Goal: Transaction & Acquisition: Obtain resource

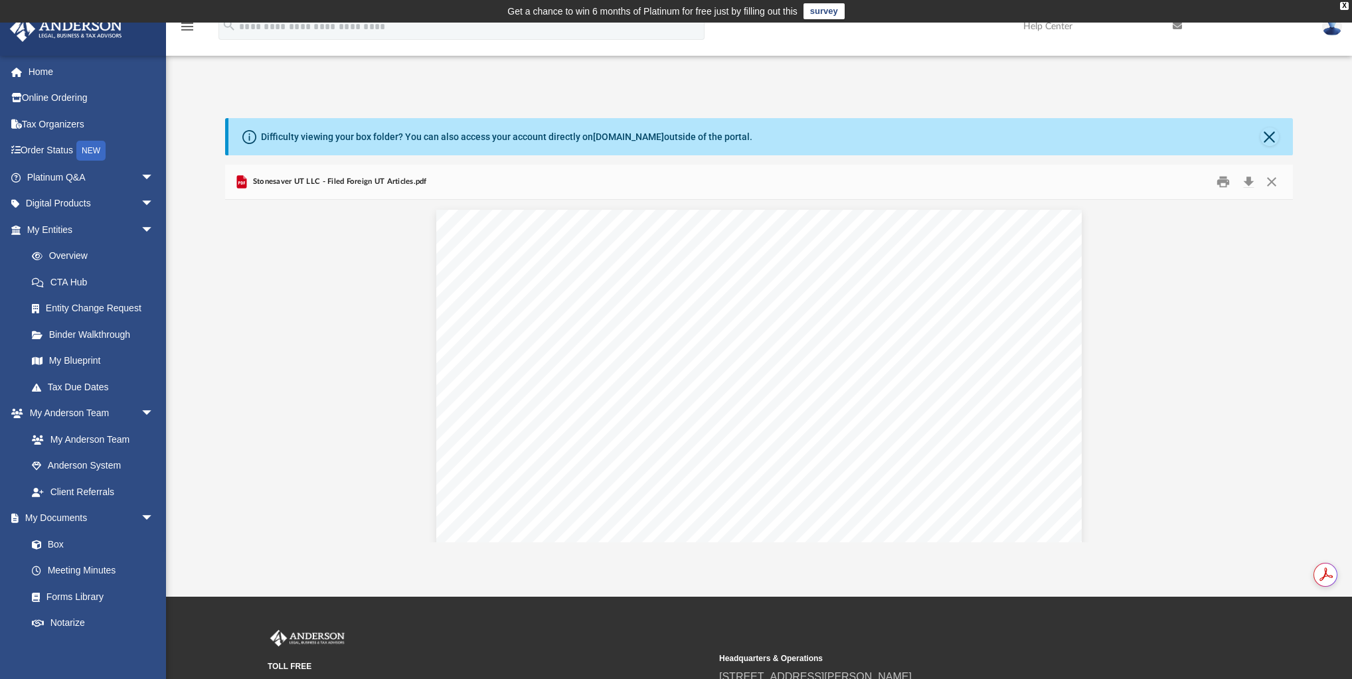
scroll to position [319, 0]
click at [77, 545] on link "Box" at bounding box center [96, 544] width 155 height 27
click at [1276, 186] on button "Close" at bounding box center [1272, 182] width 24 height 21
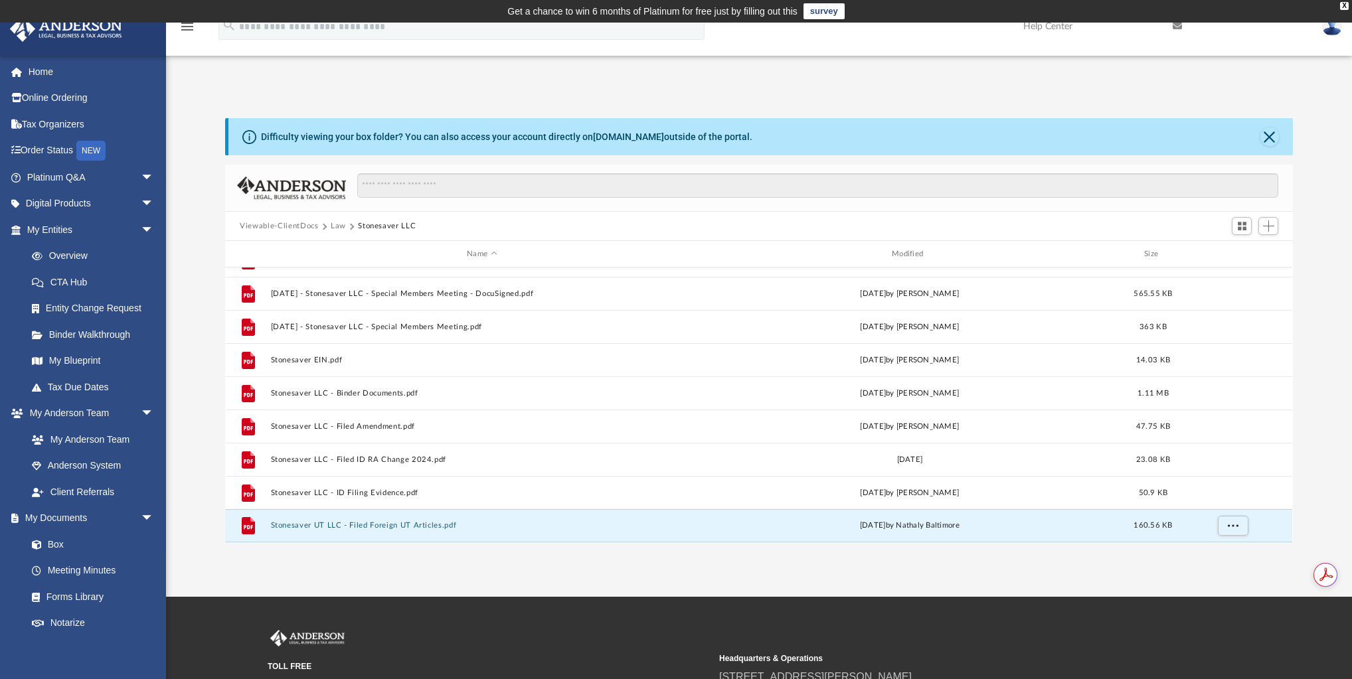
click at [294, 223] on button "Viewable-ClientDocs" at bounding box center [279, 227] width 78 height 12
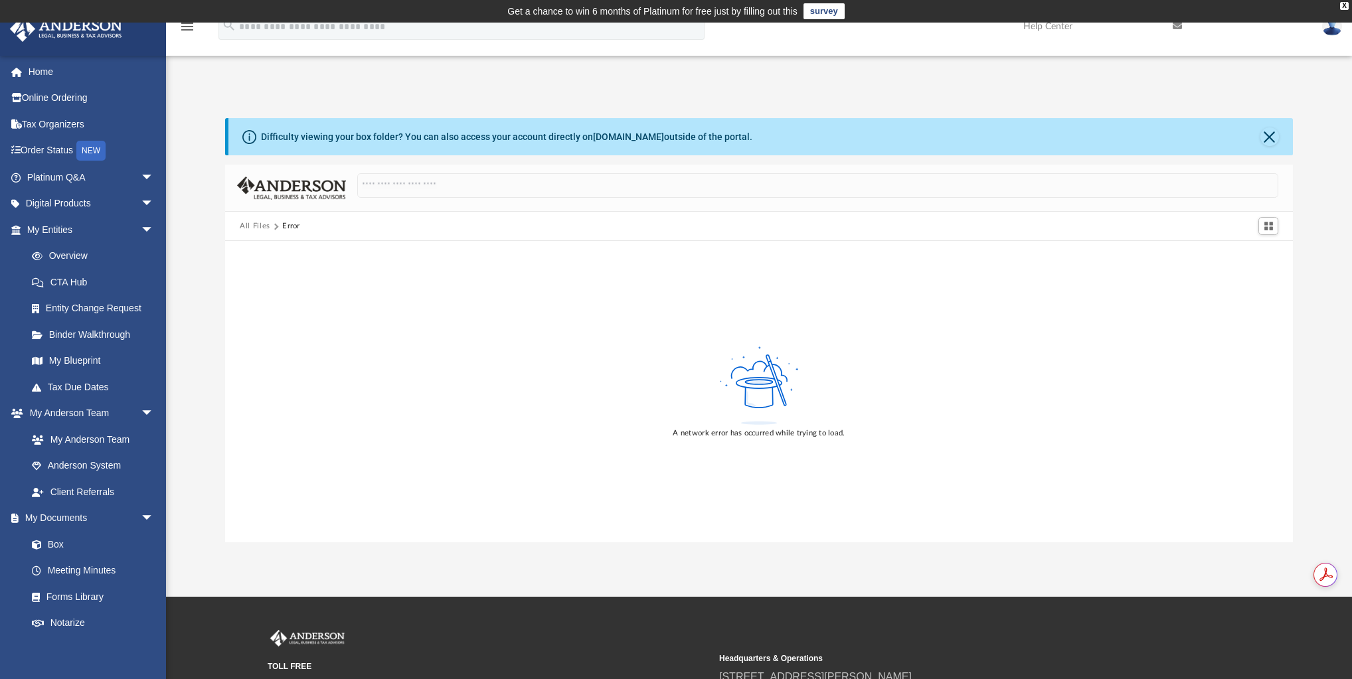
click at [258, 229] on button "All Files" at bounding box center [255, 227] width 31 height 12
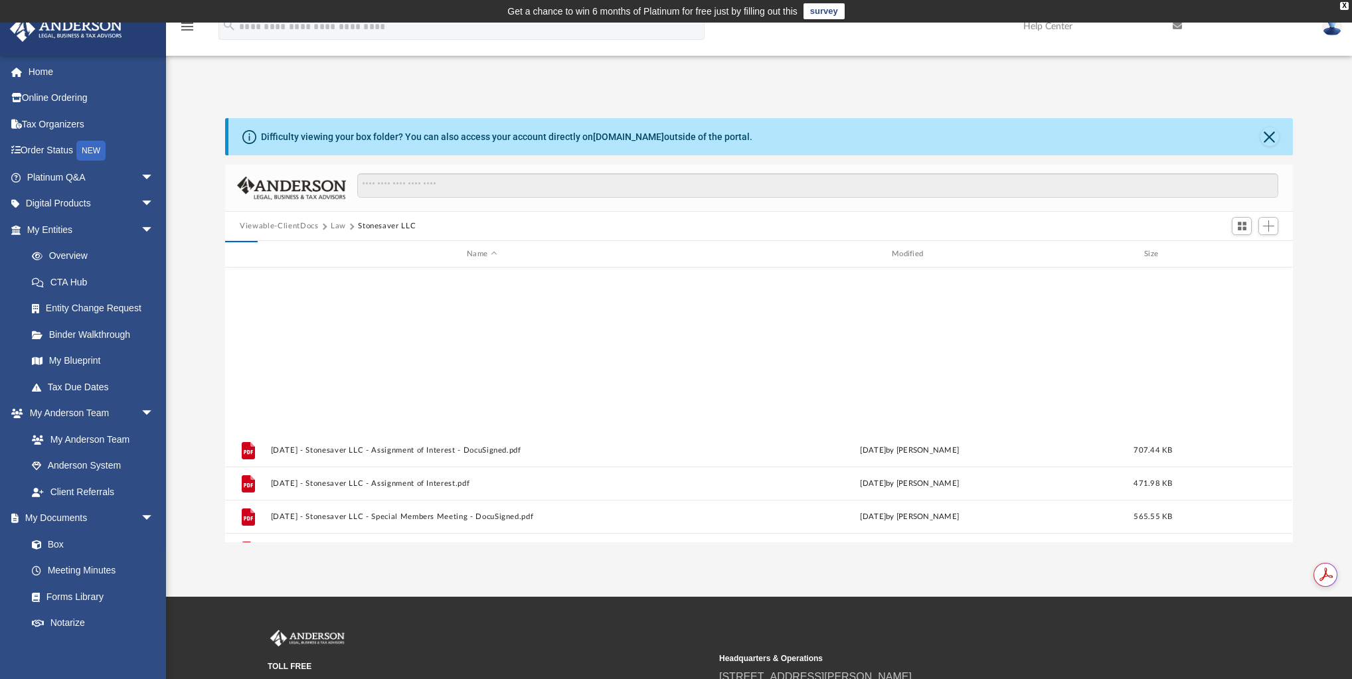
scroll to position [294, 1060]
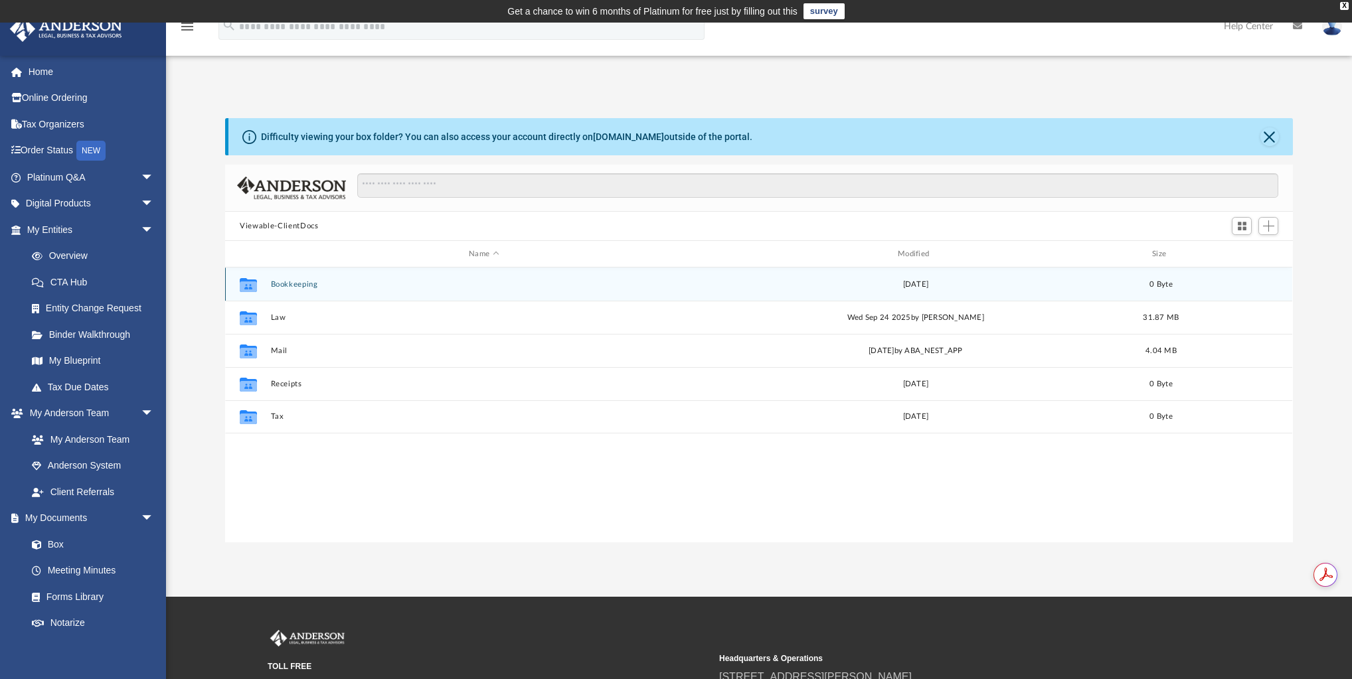
scroll to position [294, 1060]
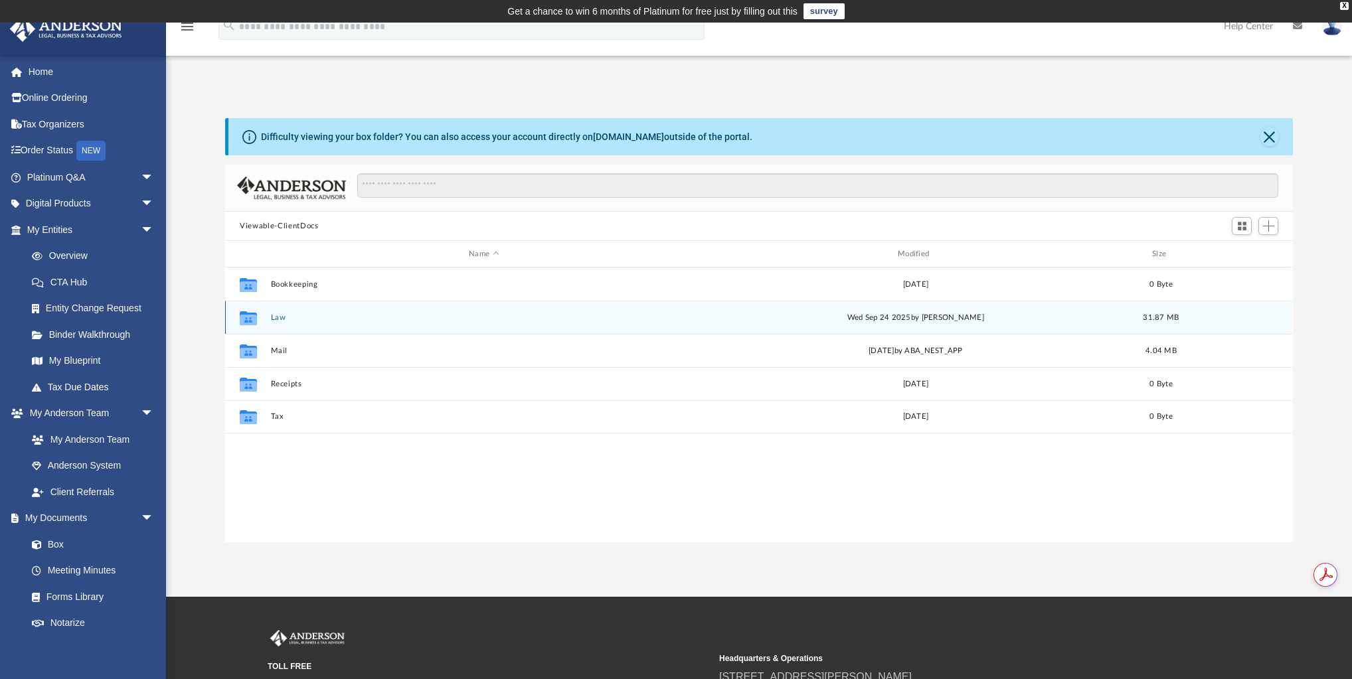
click at [276, 319] on button "Law" at bounding box center [484, 318] width 426 height 9
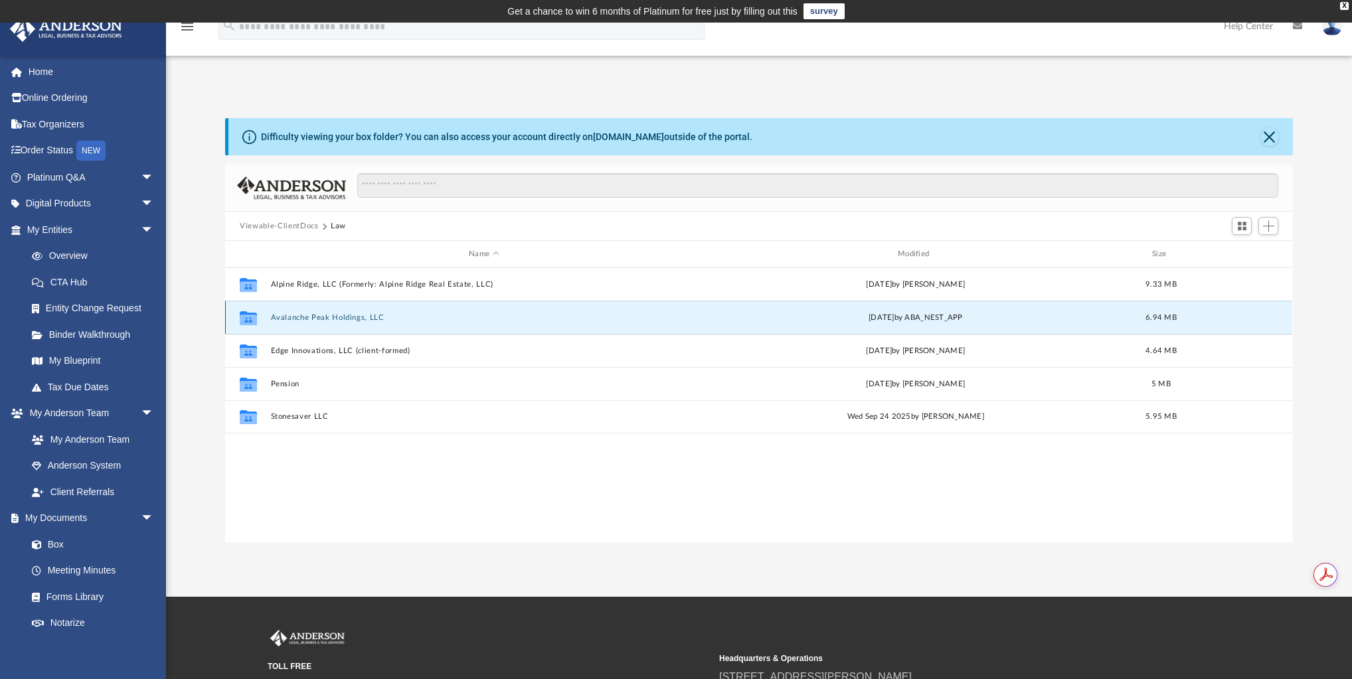
click at [337, 317] on button "Avalanche Peak Holdings, LLC" at bounding box center [484, 318] width 426 height 9
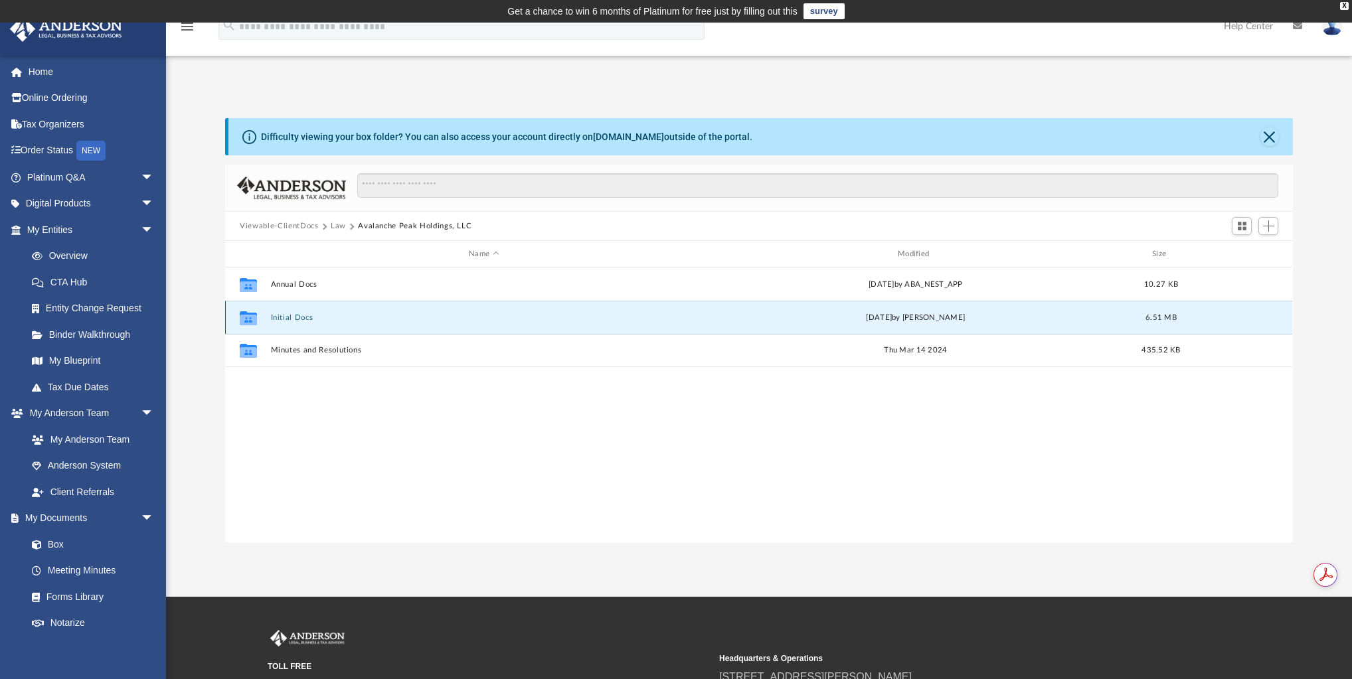
click at [294, 317] on button "Initial Docs" at bounding box center [484, 318] width 426 height 9
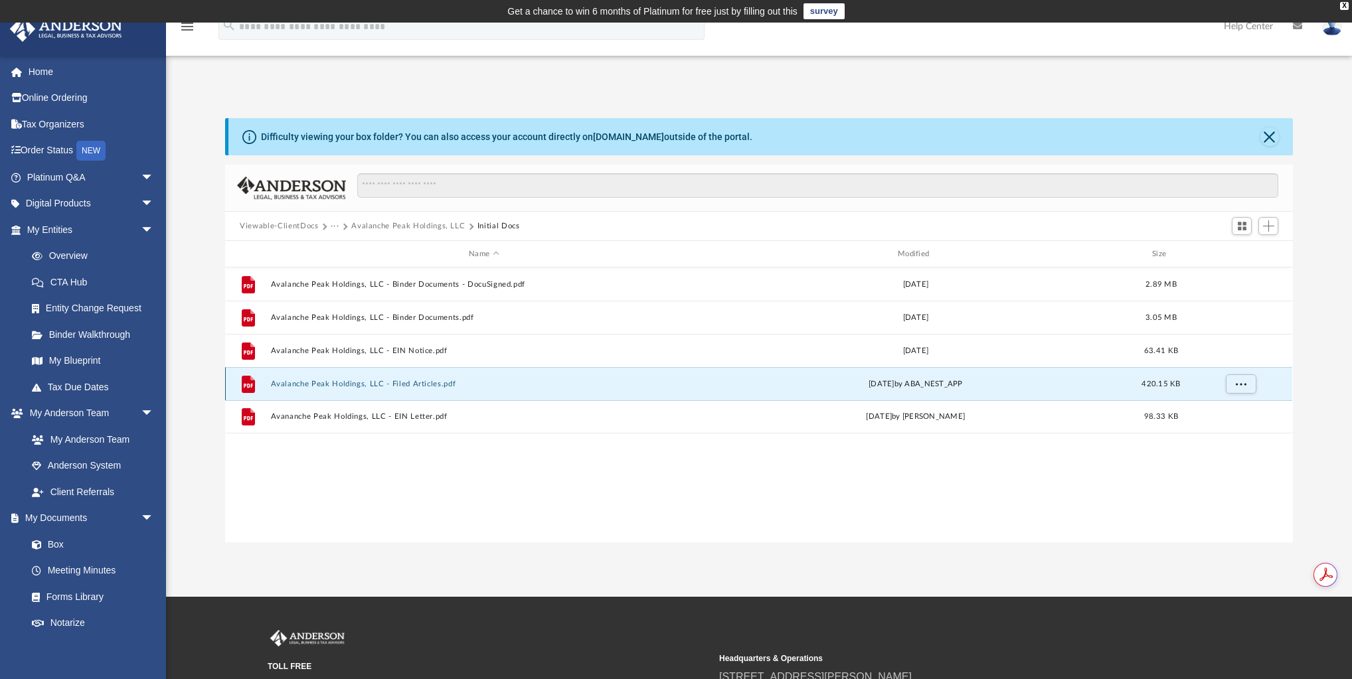
click at [428, 385] on button "Avalanche Peak Holdings, LLC - Filed Articles.pdf" at bounding box center [484, 384] width 426 height 9
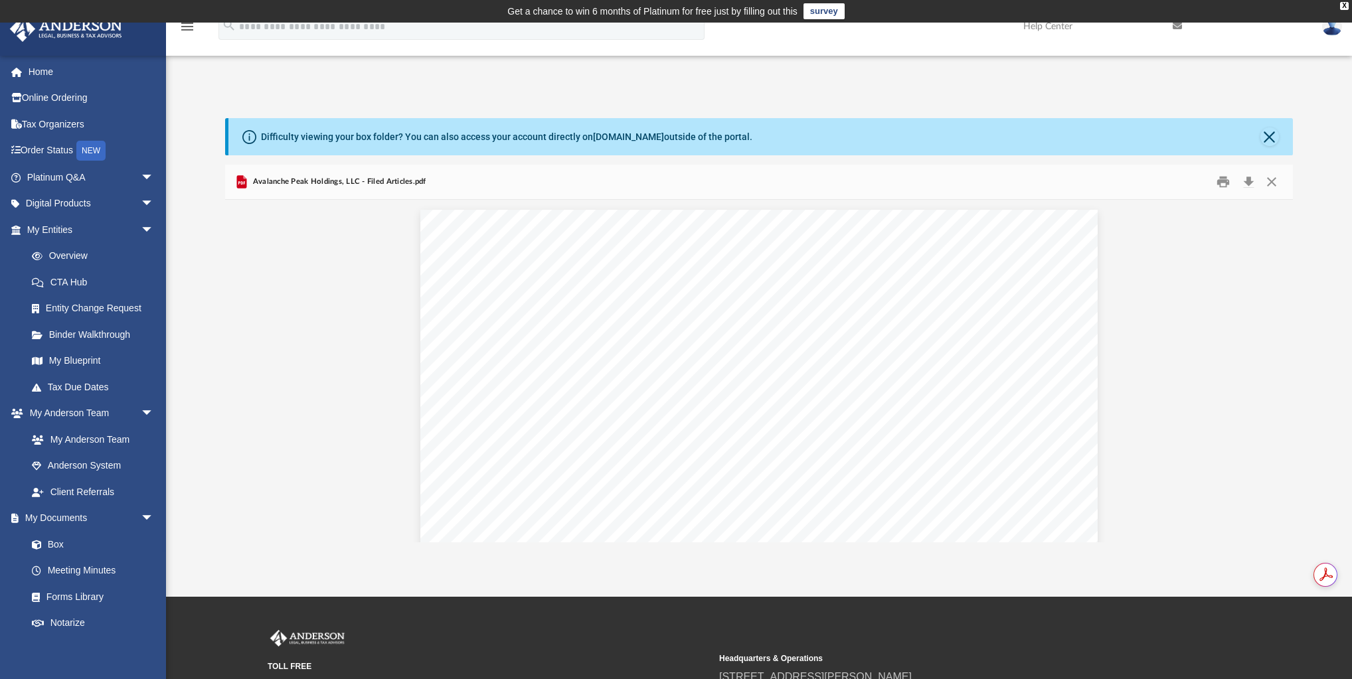
scroll to position [0, 0]
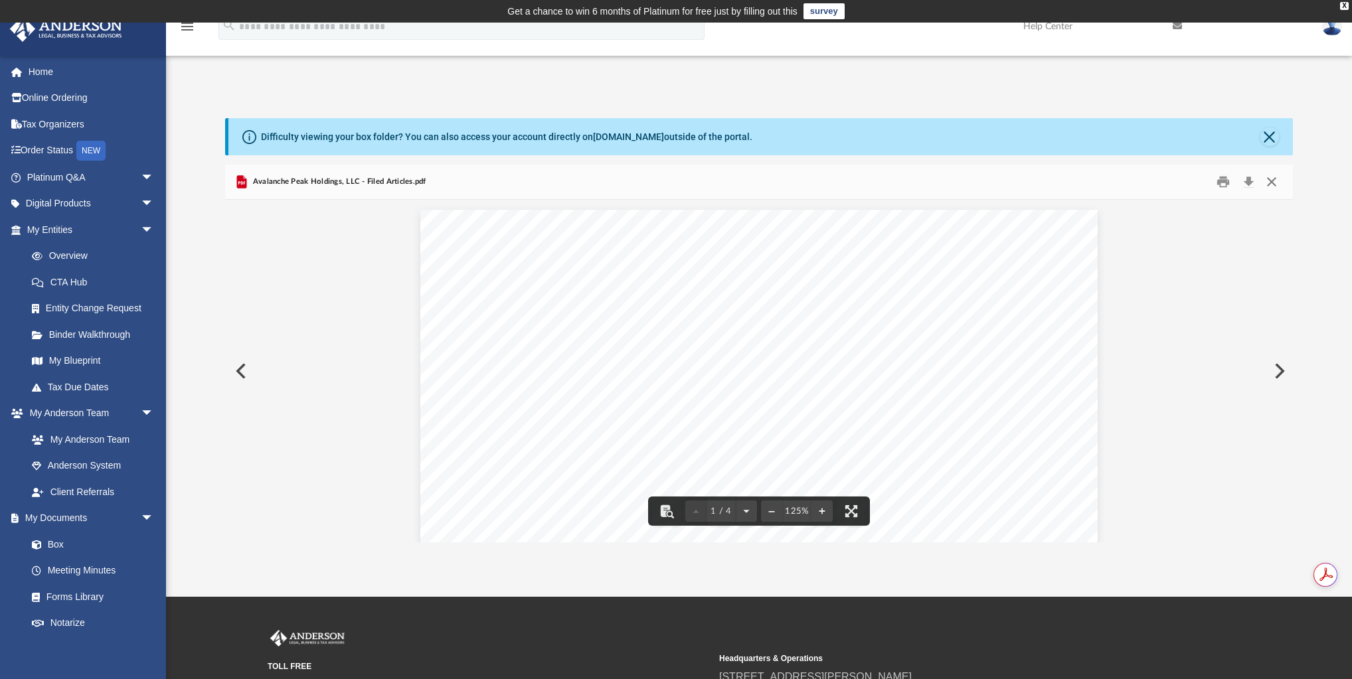
click at [1270, 181] on button "Close" at bounding box center [1272, 182] width 24 height 21
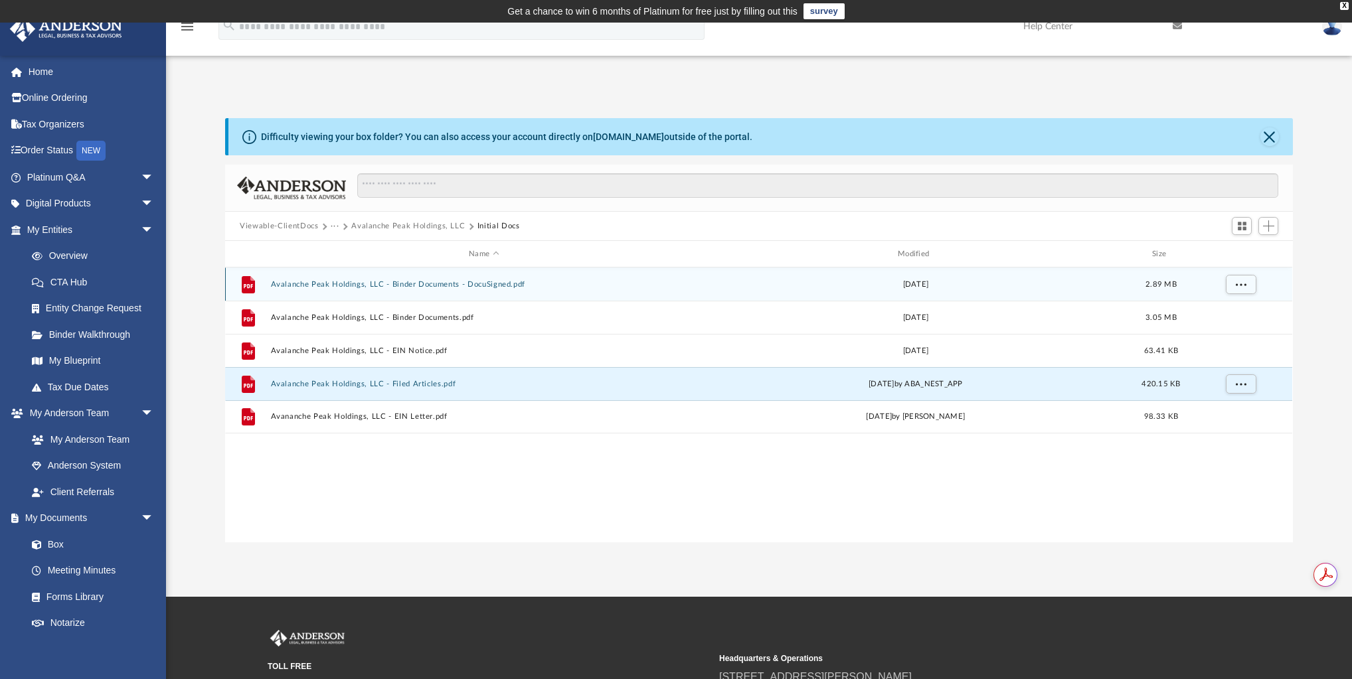
click at [429, 286] on button "Avalanche Peak Holdings, LLC - Binder Documents - DocuSigned.pdf" at bounding box center [484, 284] width 426 height 9
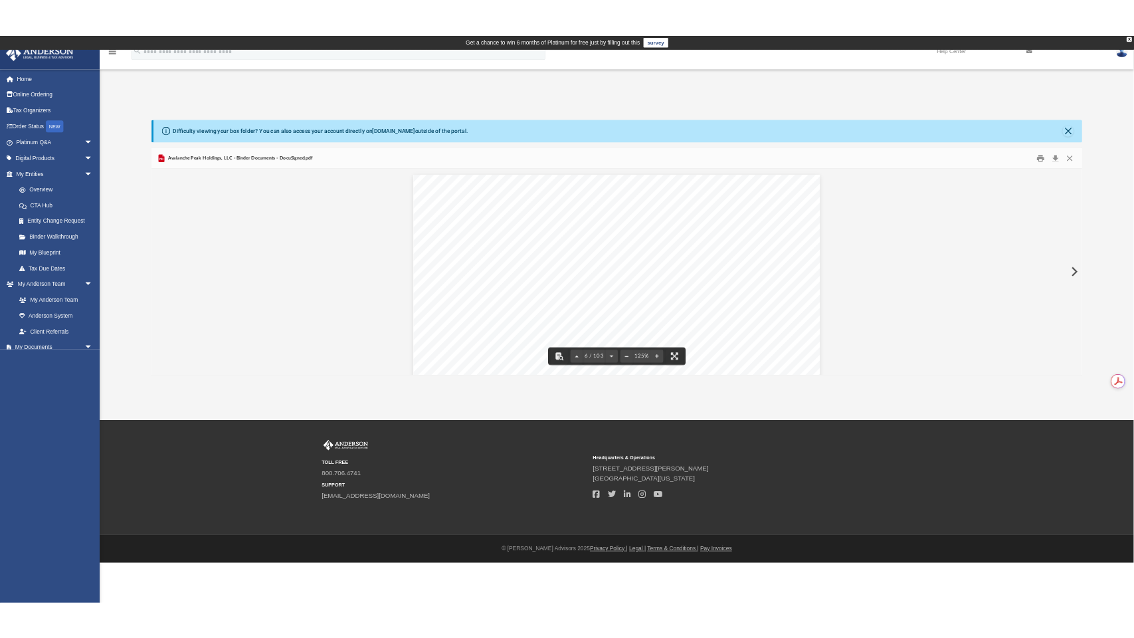
scroll to position [4483, 0]
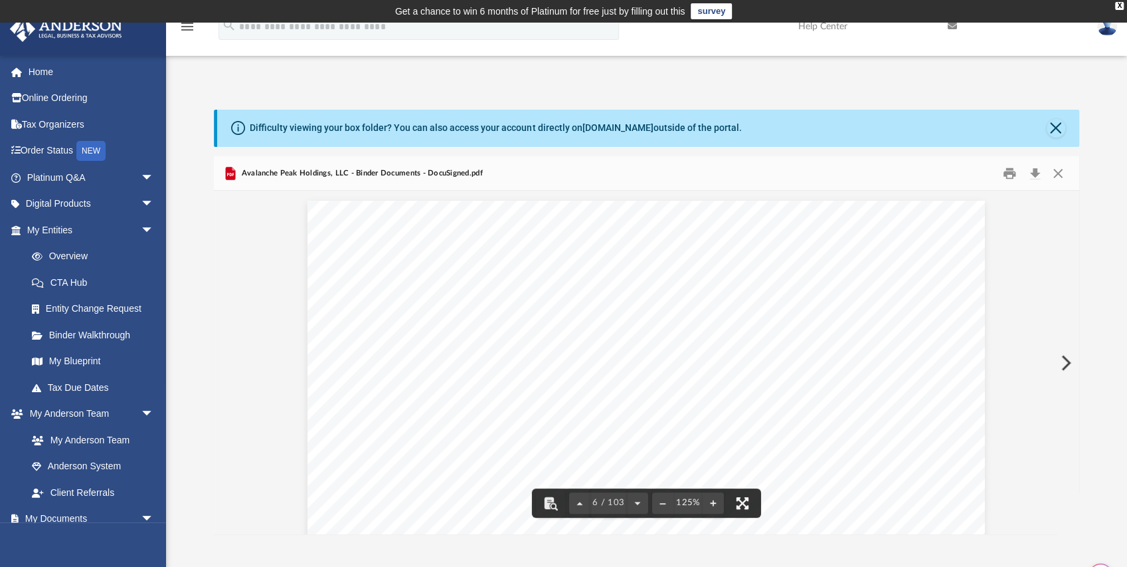
click at [743, 503] on button "File preview" at bounding box center [742, 502] width 29 height 29
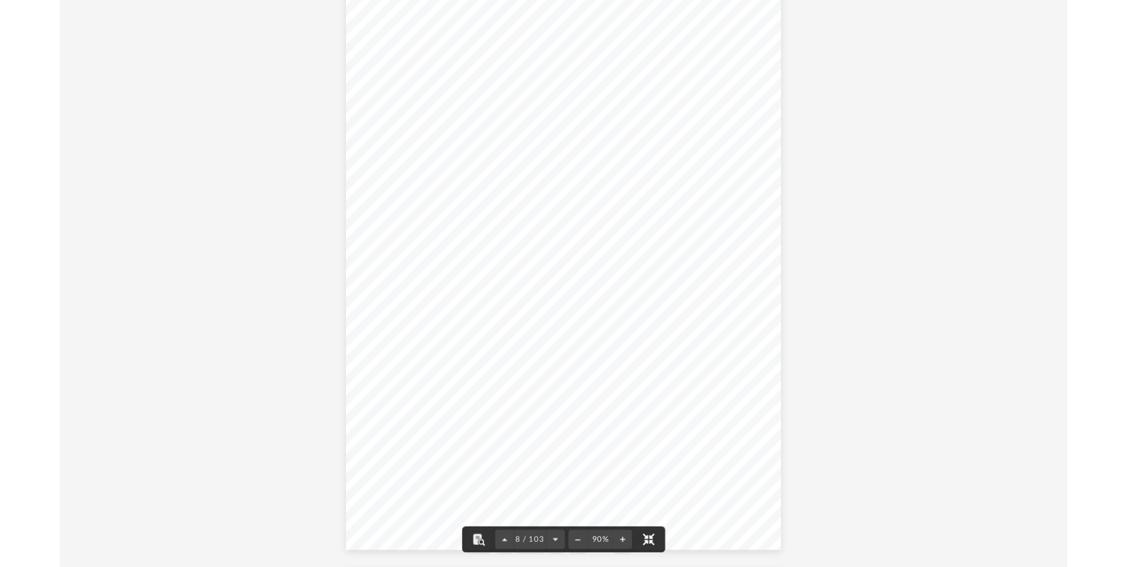
scroll to position [4644, 0]
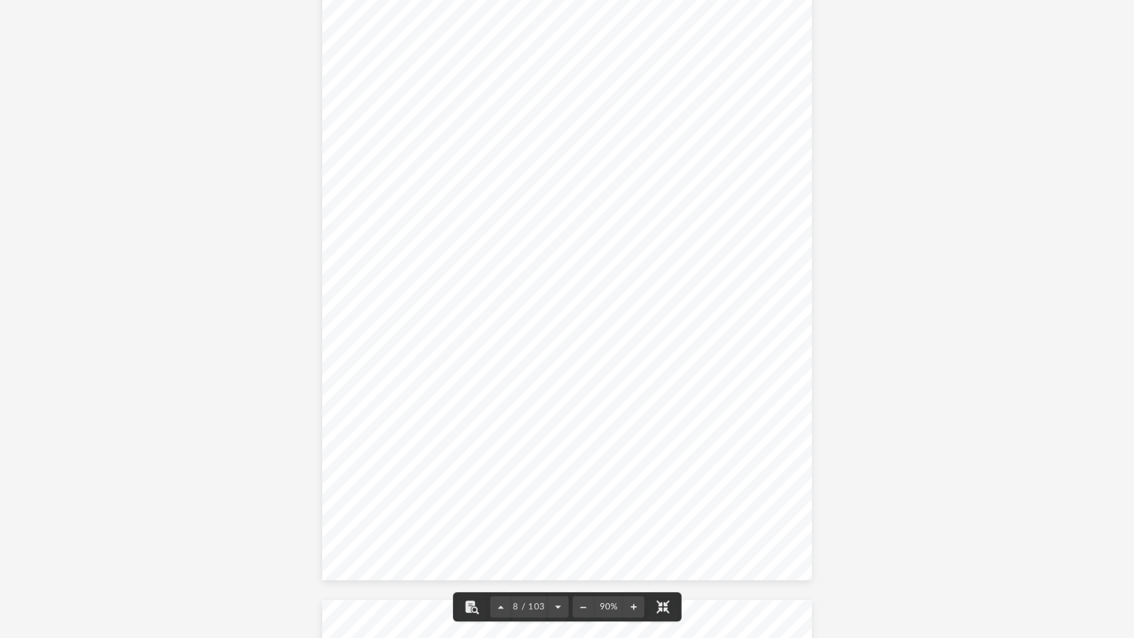
click at [663, 602] on button "File preview" at bounding box center [662, 606] width 29 height 29
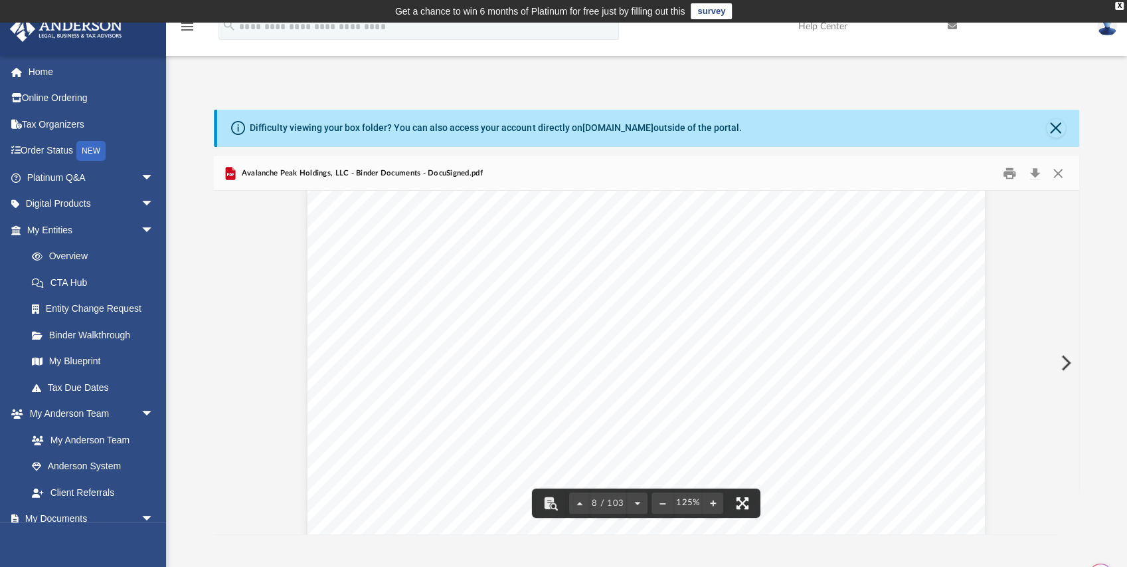
scroll to position [6277, 0]
click at [1035, 173] on button "Download" at bounding box center [1035, 173] width 24 height 21
